Goal: Task Accomplishment & Management: Manage account settings

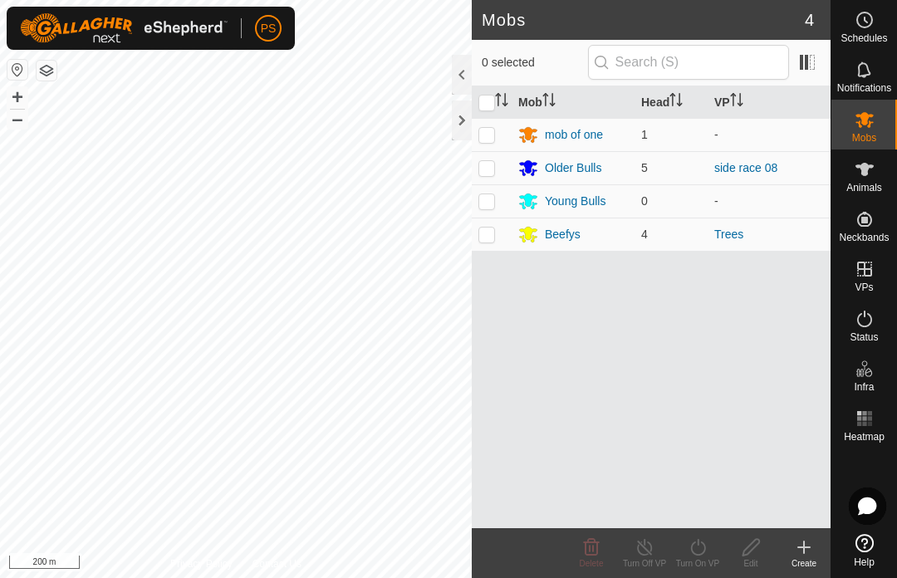
click at [573, 175] on div "Older Bulls" at bounding box center [573, 168] width 57 height 17
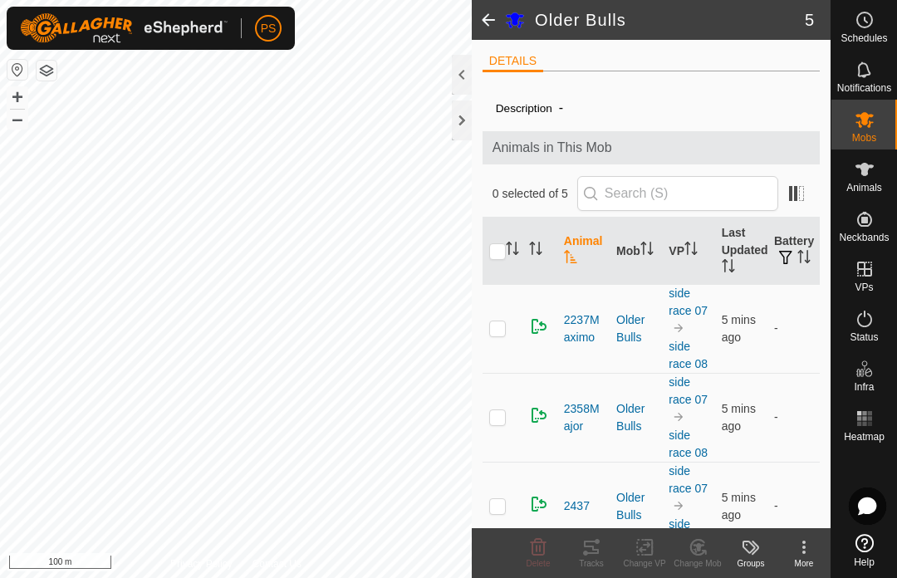
click at [499, 255] on input "checkbox" at bounding box center [497, 251] width 17 height 17
checkbox input "true"
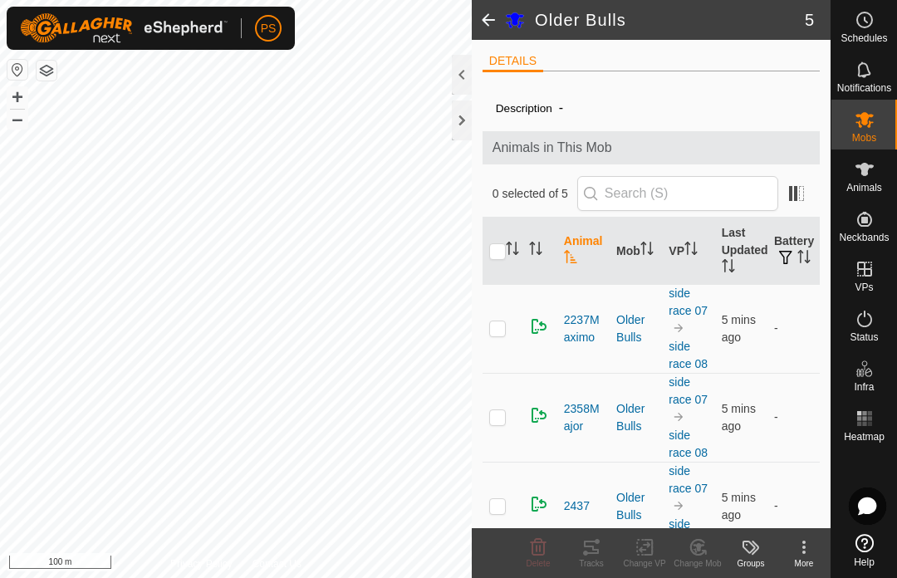
checkbox input "true"
click at [590, 558] on div "Tracks" at bounding box center [591, 564] width 53 height 12
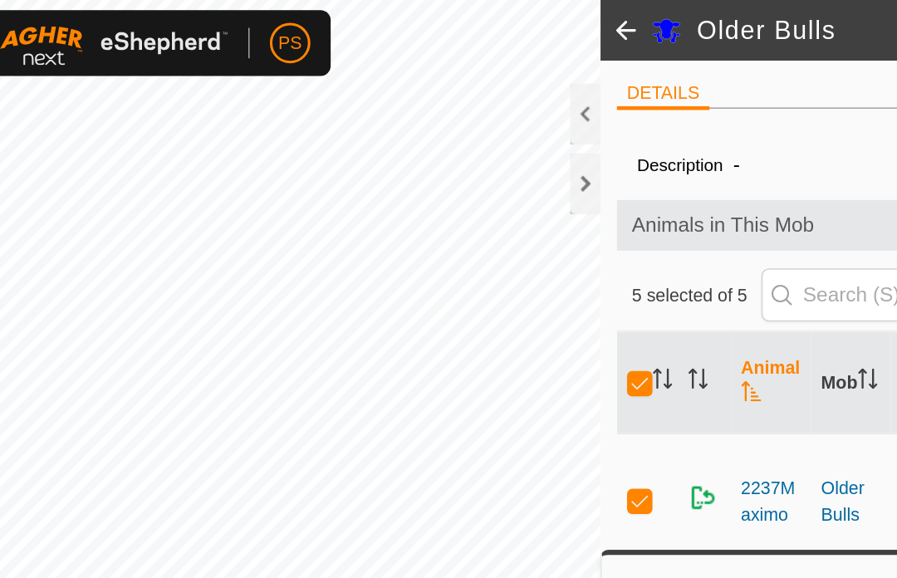
click at [472, 22] on span at bounding box center [488, 20] width 33 height 40
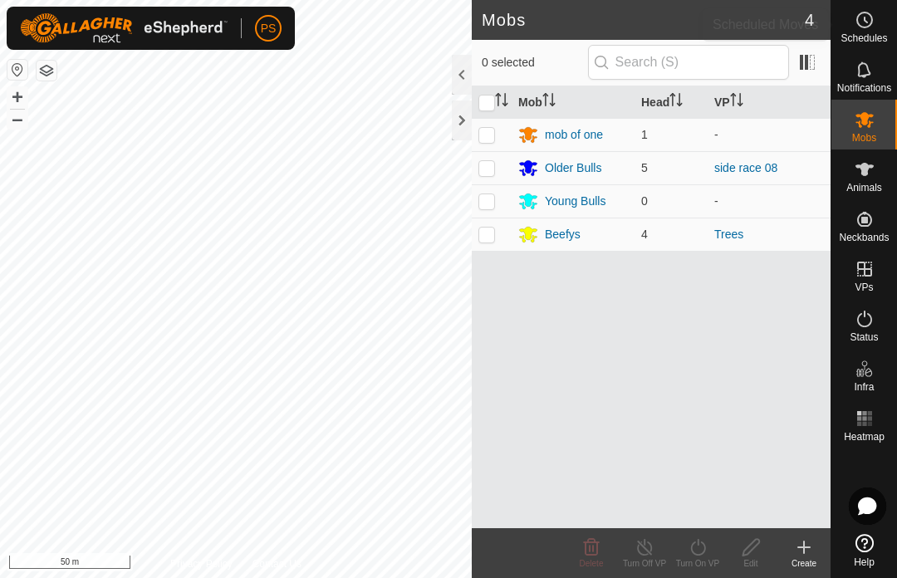
click at [866, 33] on span "Schedules" at bounding box center [864, 38] width 47 height 10
